Goal: Transaction & Acquisition: Purchase product/service

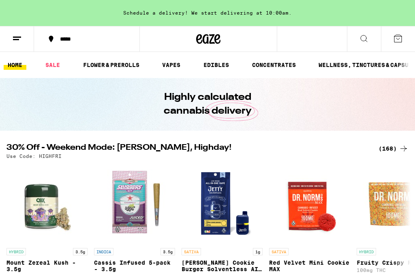
click at [385, 150] on div "(168)" at bounding box center [394, 148] width 30 height 10
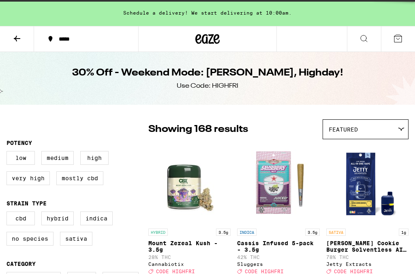
click at [391, 147] on img "Open page for Tangie Cookie Burger Solventless AIO - 1g from Jetty Extracts" at bounding box center [367, 183] width 81 height 81
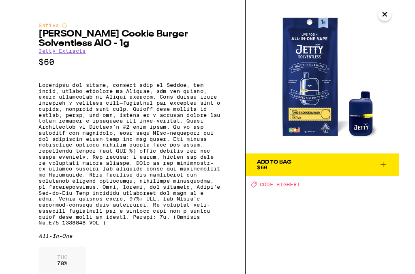
scroll to position [21, 0]
click at [372, 105] on img at bounding box center [332, 83] width 166 height 166
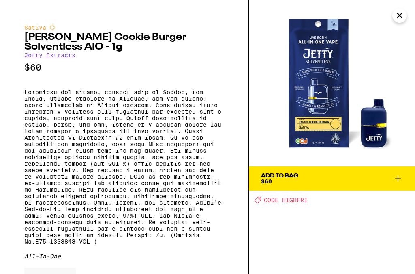
scroll to position [0, 0]
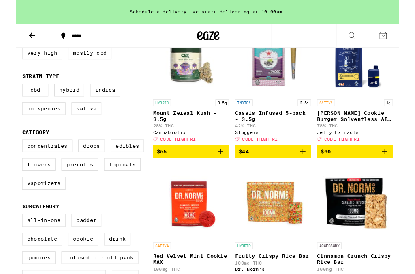
scroll to position [121, 0]
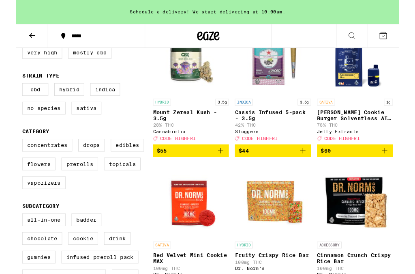
click at [28, 184] on label "Flowers" at bounding box center [24, 178] width 36 height 14
click at [9, 152] on input "Flowers" at bounding box center [8, 152] width 0 height 0
checkbox input "true"
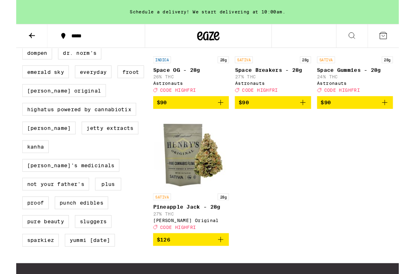
scroll to position [623, 0]
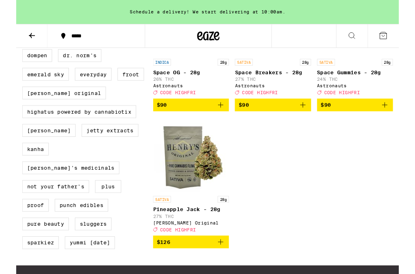
click at [174, 101] on div "INDICA 28g Space OG - 28g 26% THC Astronauts Deal Created with Sketch. CODE HIG…" at bounding box center [189, 83] width 82 height 39
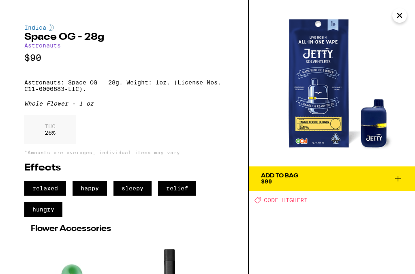
click at [405, 15] on button "Close" at bounding box center [399, 15] width 15 height 15
